Goal: Find specific page/section: Find specific page/section

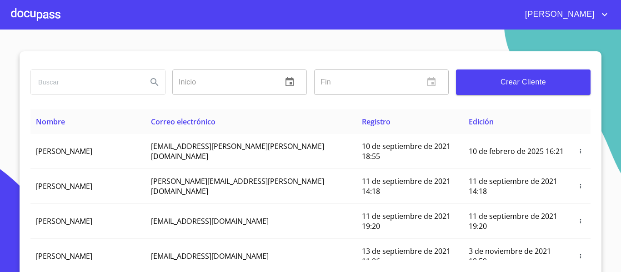
click at [43, 12] on div at bounding box center [36, 14] width 50 height 29
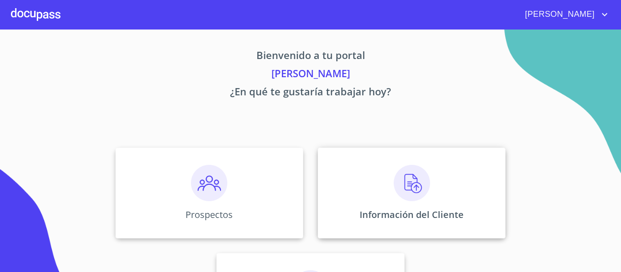
click at [365, 209] on p "Información del Cliente" at bounding box center [412, 215] width 104 height 12
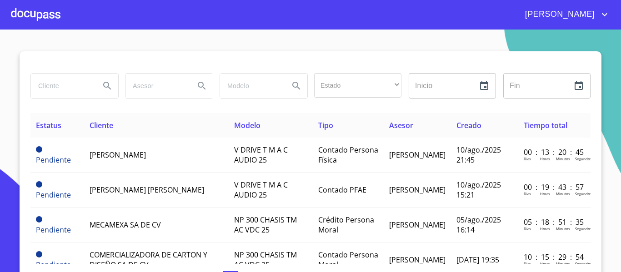
click at [66, 90] on input "search" at bounding box center [62, 86] width 62 height 25
type input "nugar"
click at [103, 85] on icon "Search" at bounding box center [107, 86] width 8 height 8
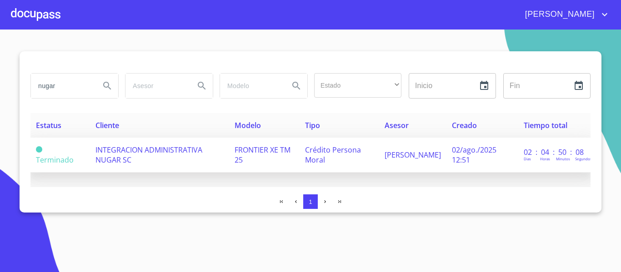
click at [179, 158] on td "INTEGRACION ADMINISTRATIVA NUGAR SC" at bounding box center [159, 155] width 139 height 35
